Goal: Transaction & Acquisition: Purchase product/service

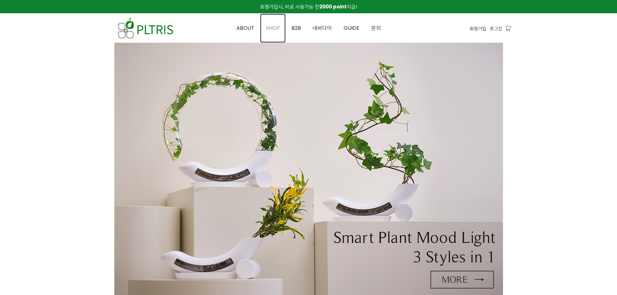
click at [278, 25] on span "SHOP" at bounding box center [273, 27] width 14 height 7
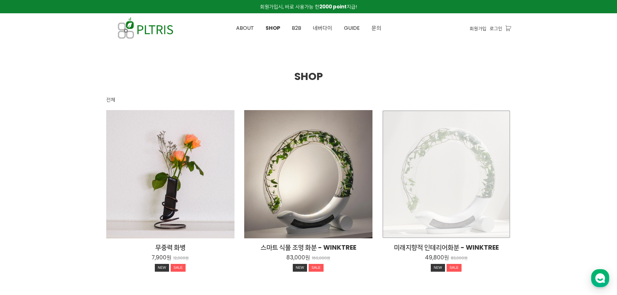
click at [495, 150] on div "미래지향적 인테리어화분 - WINKTREE 49,800원 83,000원 NEW SALE" at bounding box center [446, 174] width 128 height 128
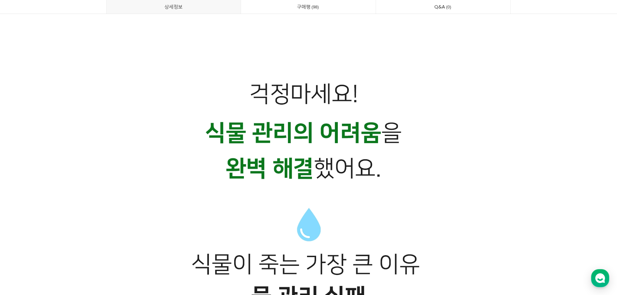
scroll to position [1587, 0]
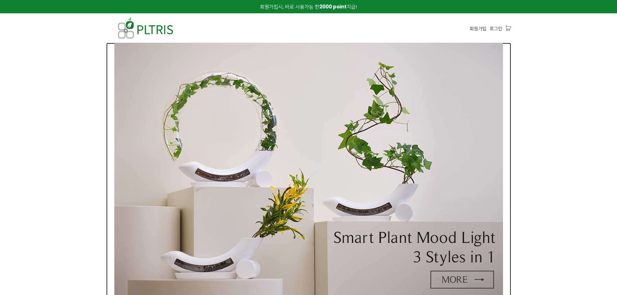
click at [312, 139] on img at bounding box center [308, 171] width 389 height 257
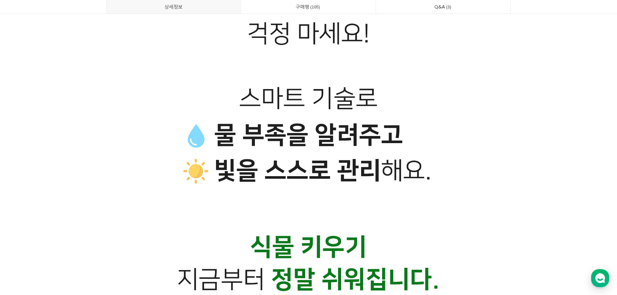
scroll to position [2654, 0]
